Goal: Find specific page/section: Find specific page/section

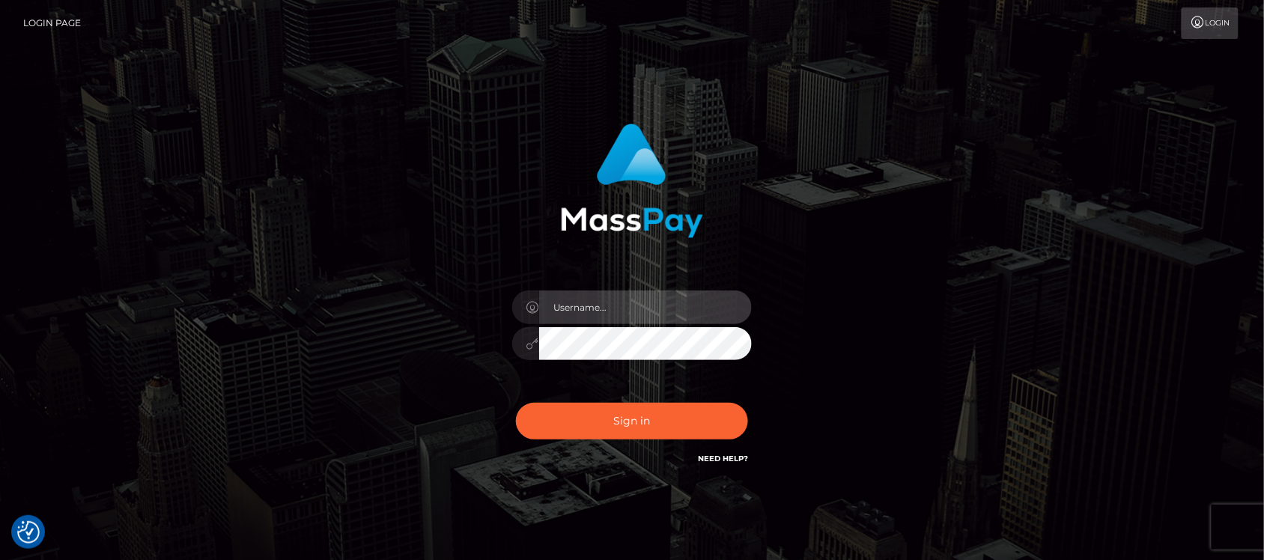
type input "hello.feetfinder"
click at [652, 305] on input "hello.feetfinder" at bounding box center [645, 308] width 213 height 34
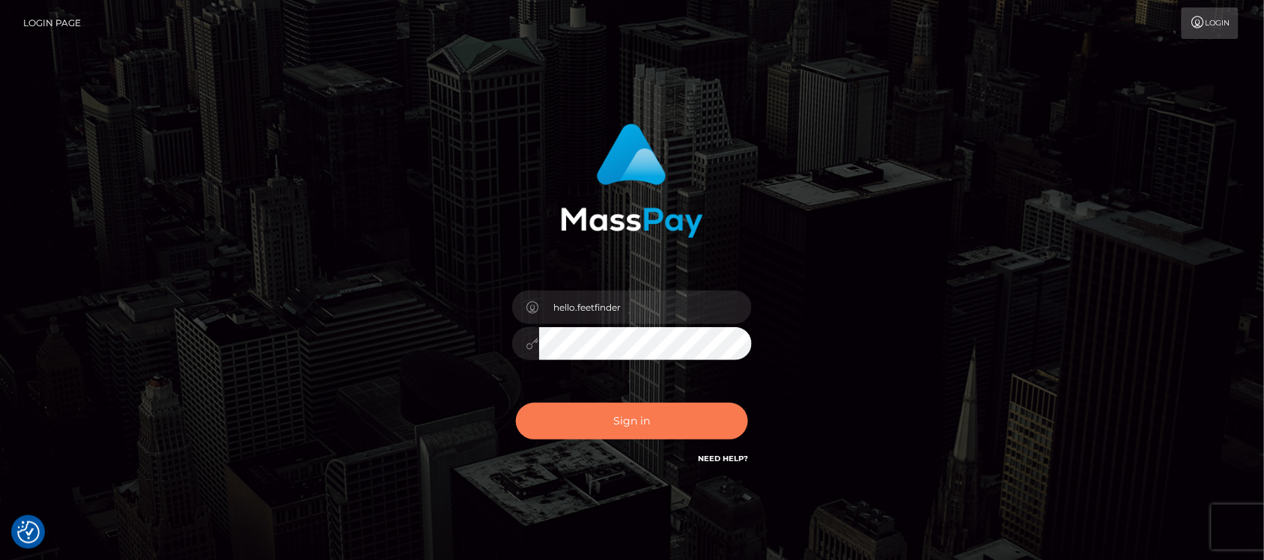
click at [694, 423] on button "Sign in" at bounding box center [632, 421] width 232 height 37
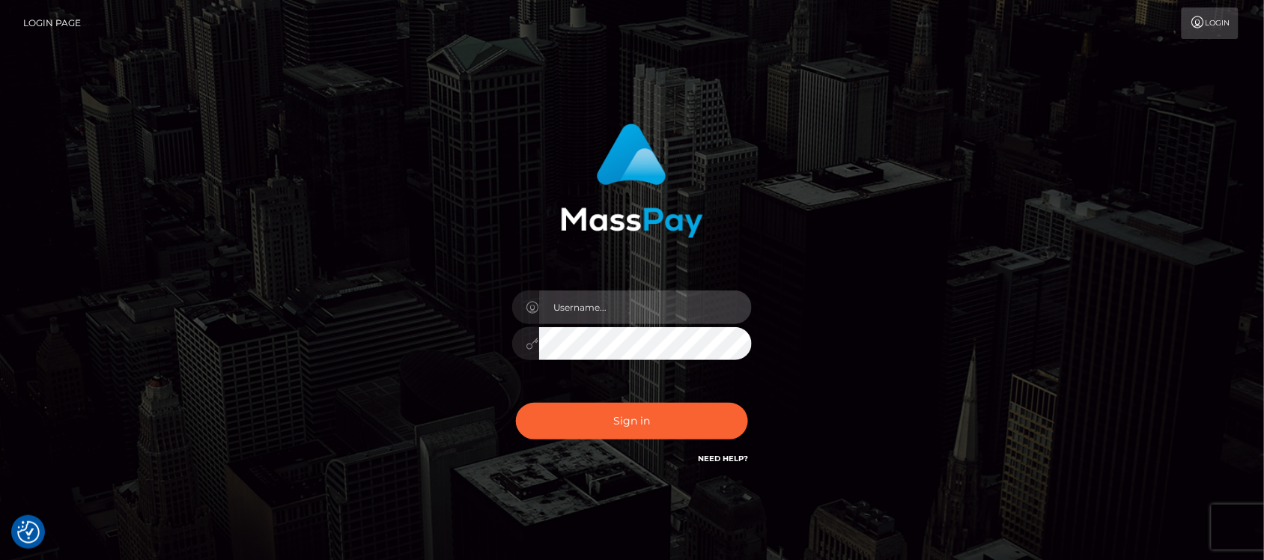
type input "hello.feetfinder"
click at [634, 304] on input "hello.feetfinder" at bounding box center [645, 308] width 213 height 34
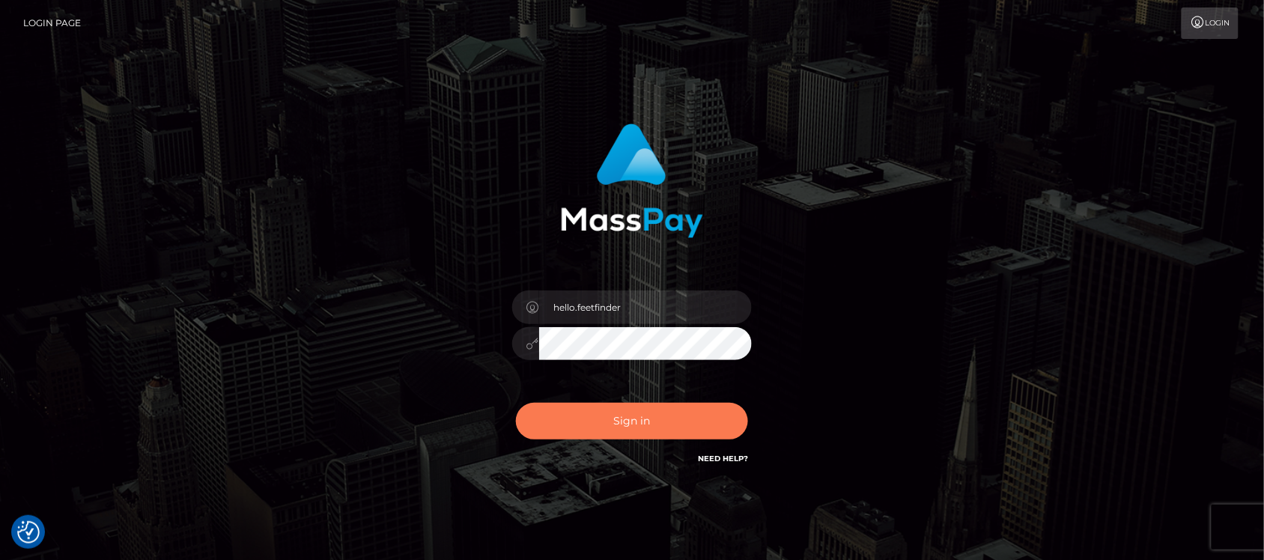
click at [655, 420] on button "Sign in" at bounding box center [632, 421] width 232 height 37
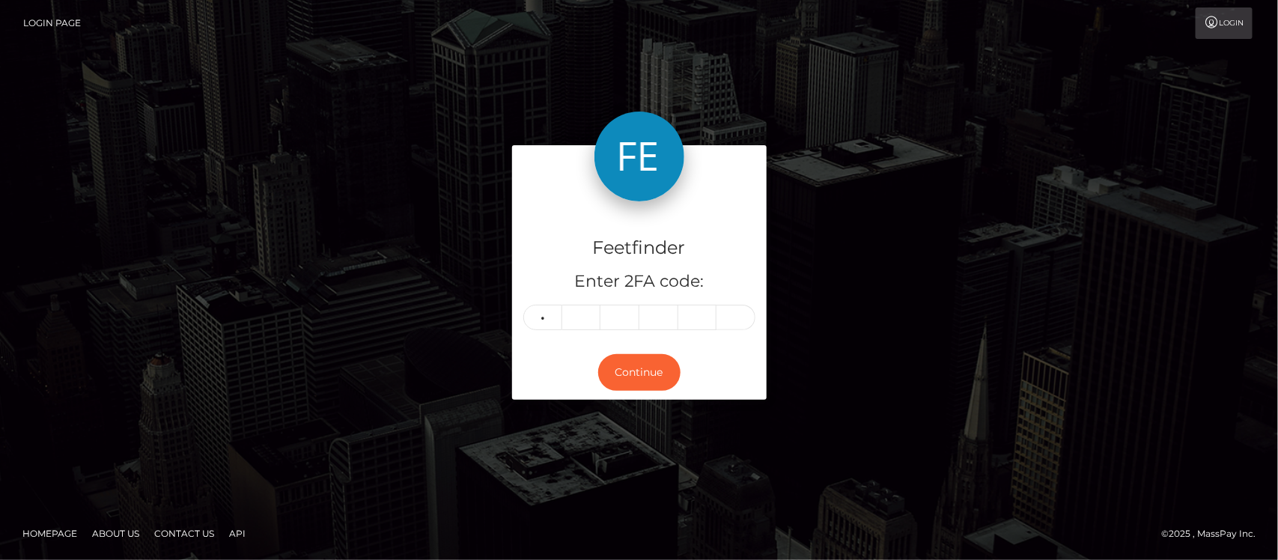
type input "9"
type input "1"
type input "0"
type input "3"
type input "5"
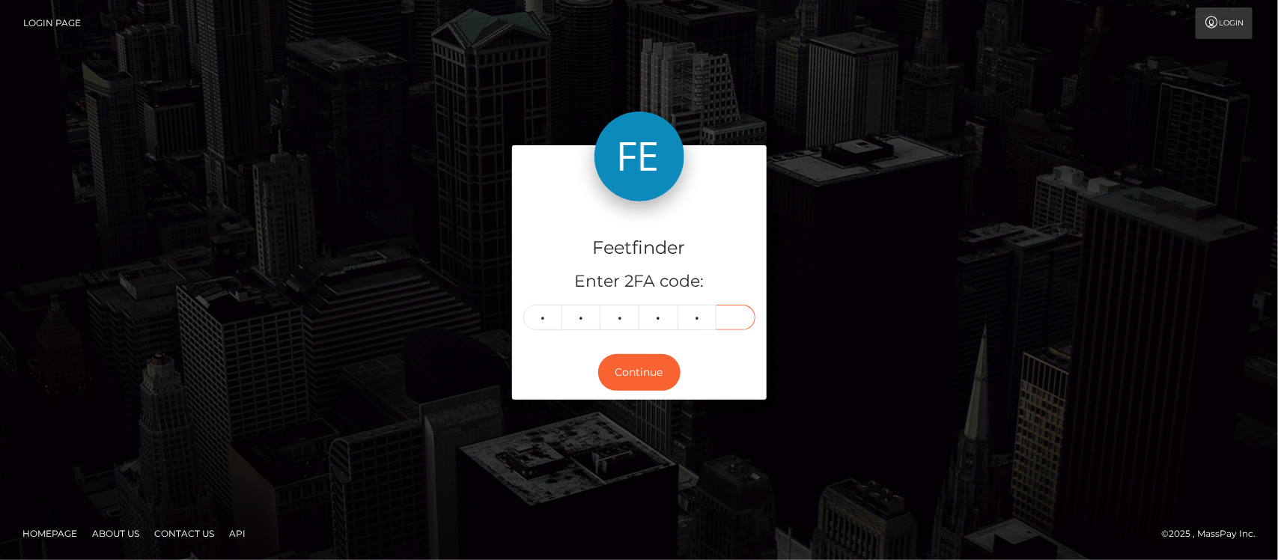
type input "4"
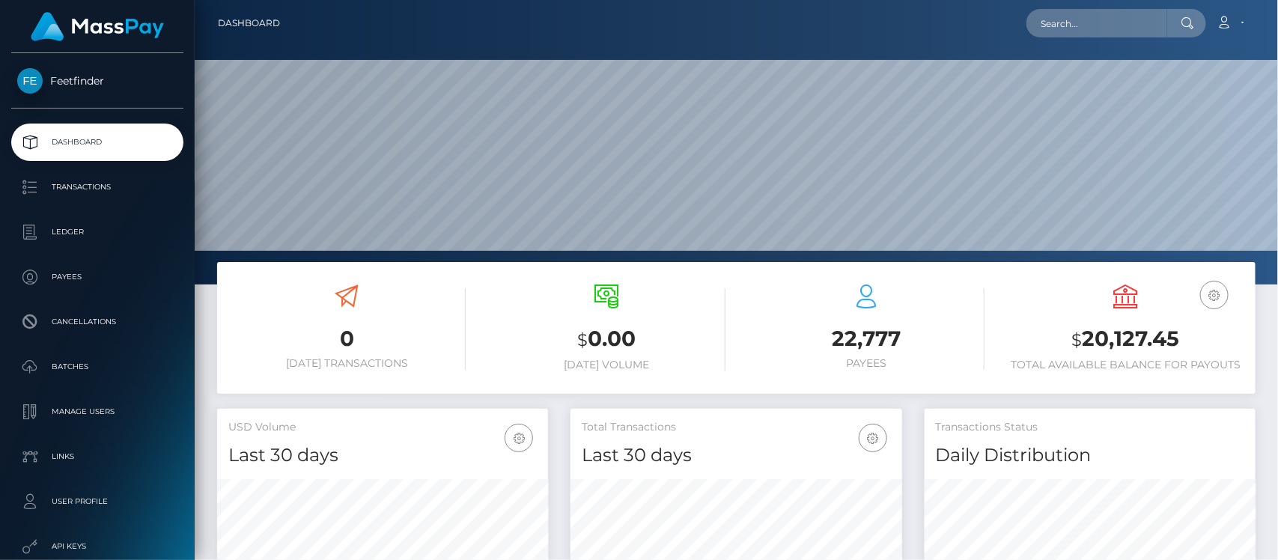
scroll to position [264, 331]
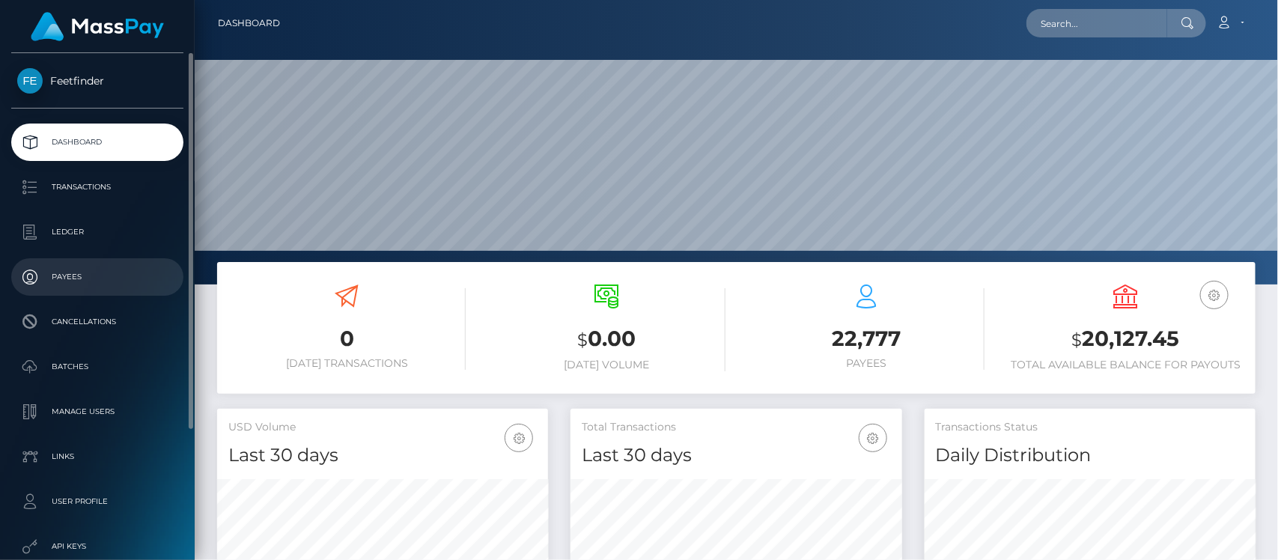
click at [94, 270] on p "Payees" at bounding box center [97, 277] width 160 height 22
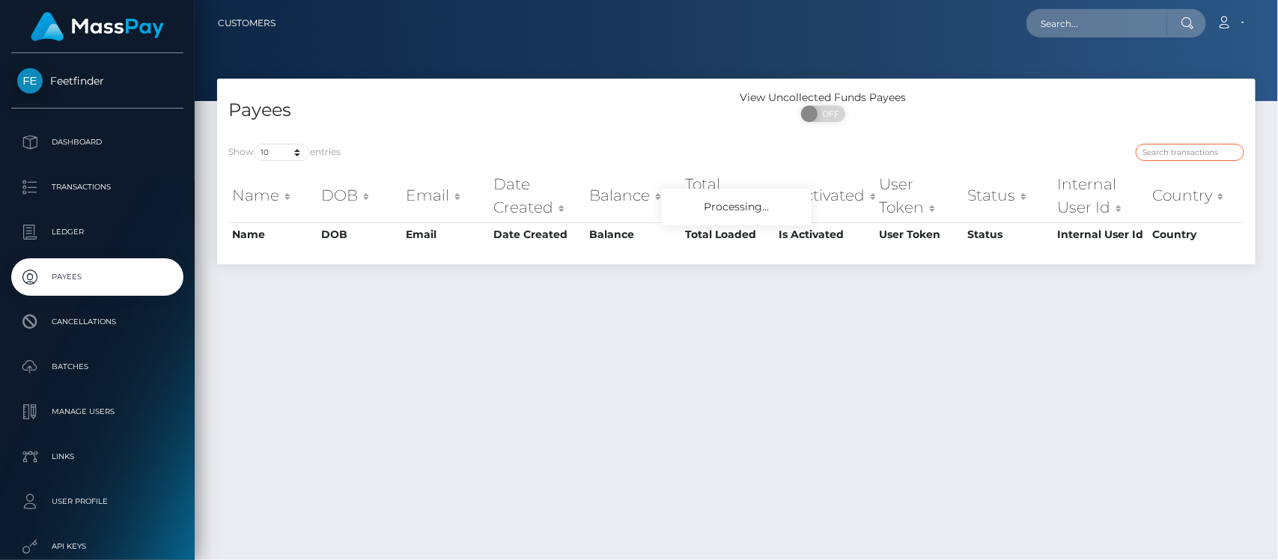
click at [1195, 150] on input "search" at bounding box center [1190, 152] width 109 height 17
paste input "48c60e0f-790d-11f0-9703-0266f44cc279"
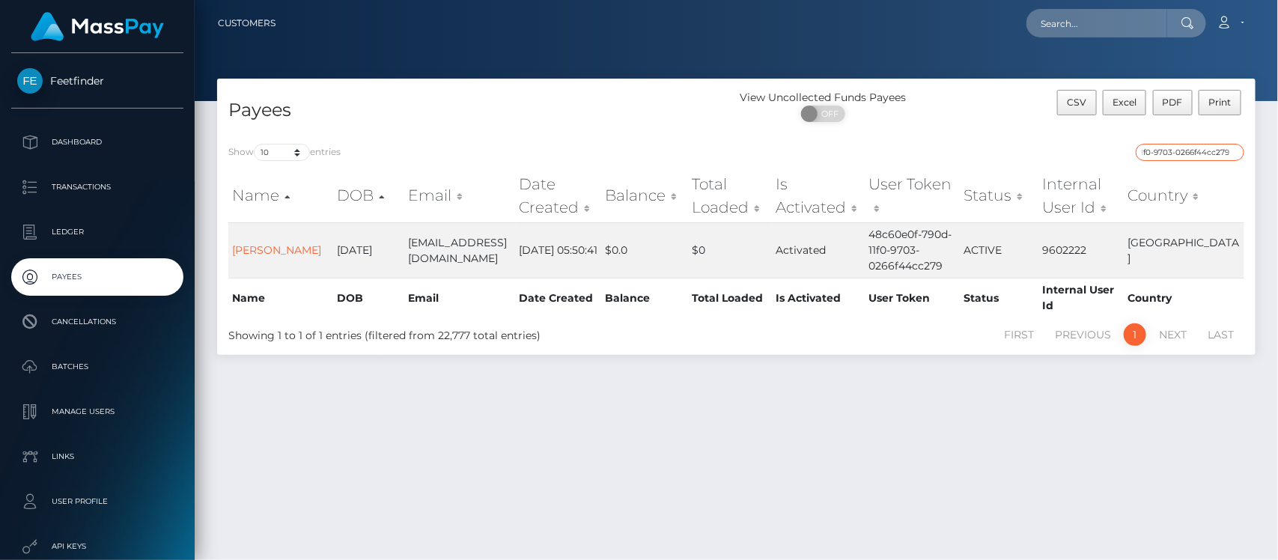
type input "48c60e0f-790d-11f0-9703-0266f44cc279"
